Goal: Information Seeking & Learning: Learn about a topic

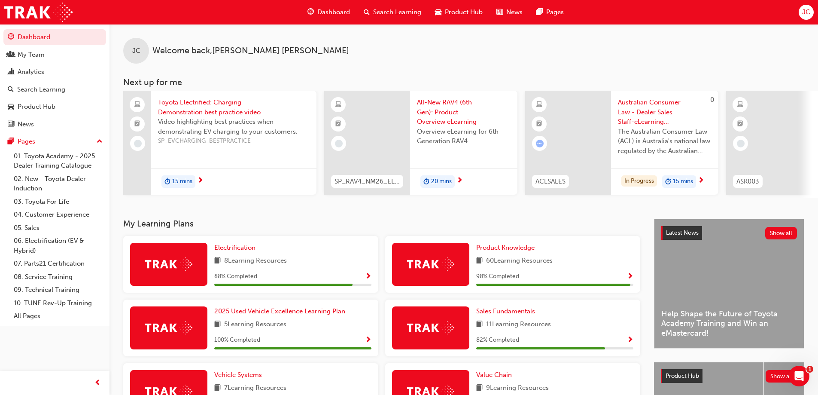
click at [437, 105] on span "All-New RAV4 (6th Gen): Product Overview eLearning" at bounding box center [464, 111] width 94 height 29
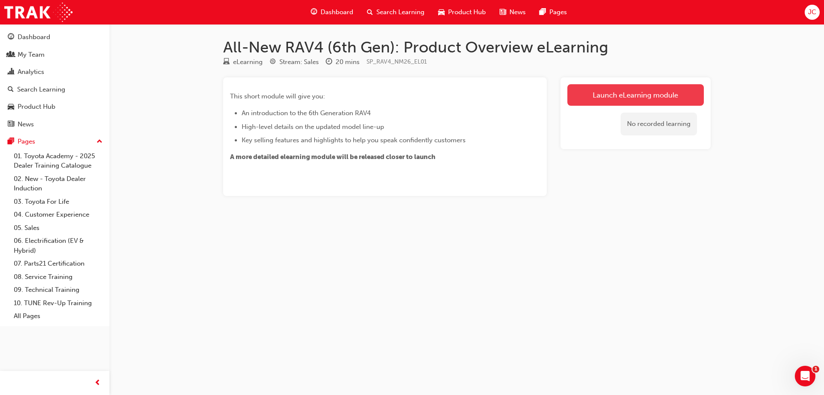
click at [629, 96] on link "Launch eLearning module" at bounding box center [636, 94] width 137 height 21
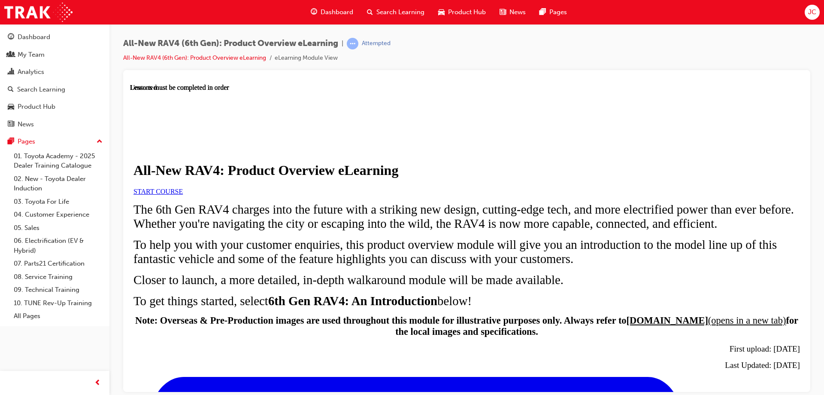
click at [183, 194] on link "START COURSE" at bounding box center [158, 190] width 49 height 7
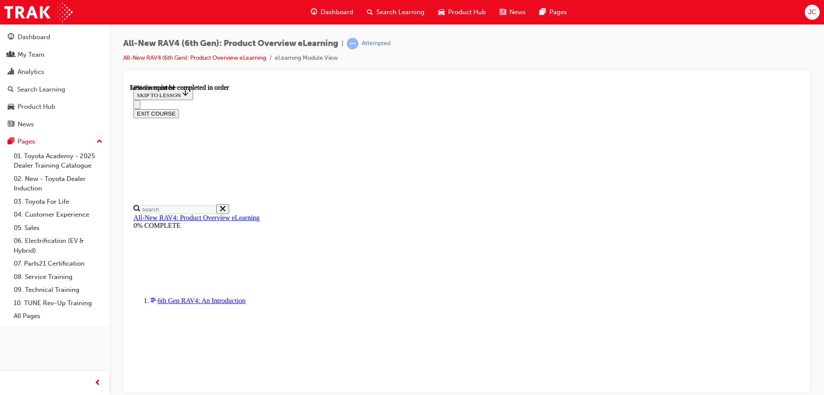
scroll to position [803, 0]
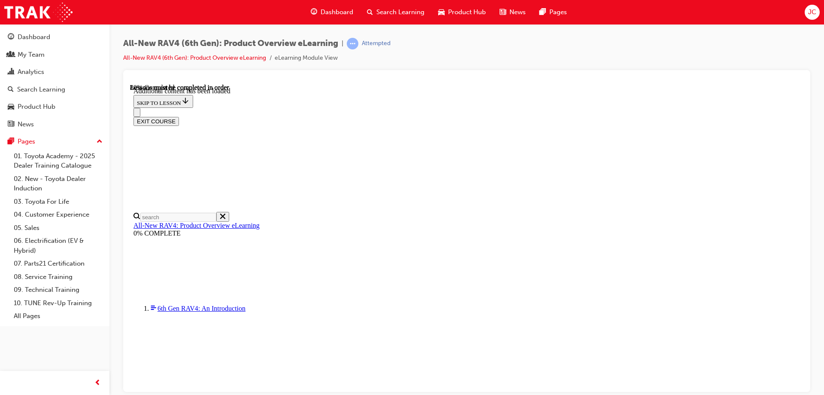
scroll to position [1093, 0]
drag, startPoint x: 934, startPoint y: 427, endPoint x: 801, endPoint y: 362, distance: 147.6
